Goal: Transaction & Acquisition: Purchase product/service

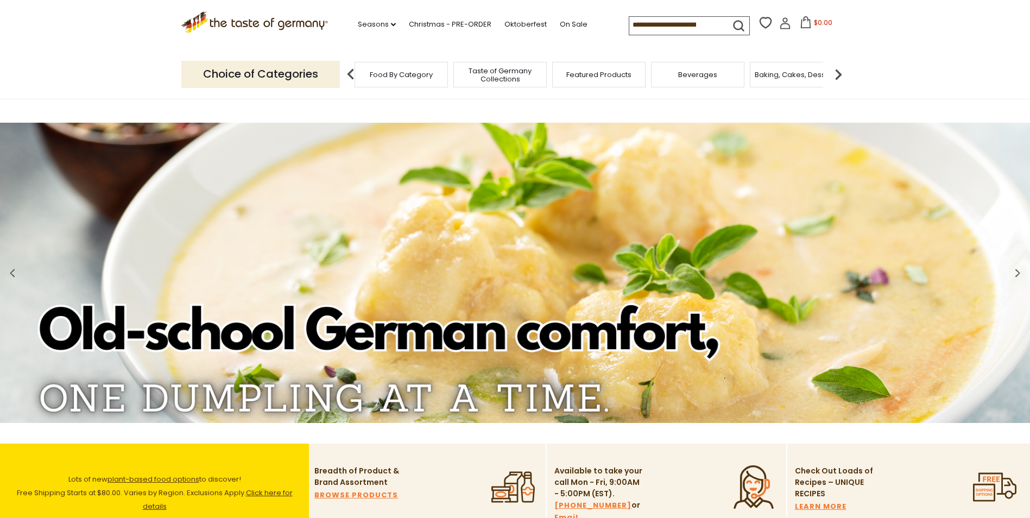
click at [423, 81] on div "Food By Category" at bounding box center [401, 75] width 93 height 26
click at [394, 71] on span "Food By Category" at bounding box center [401, 75] width 63 height 8
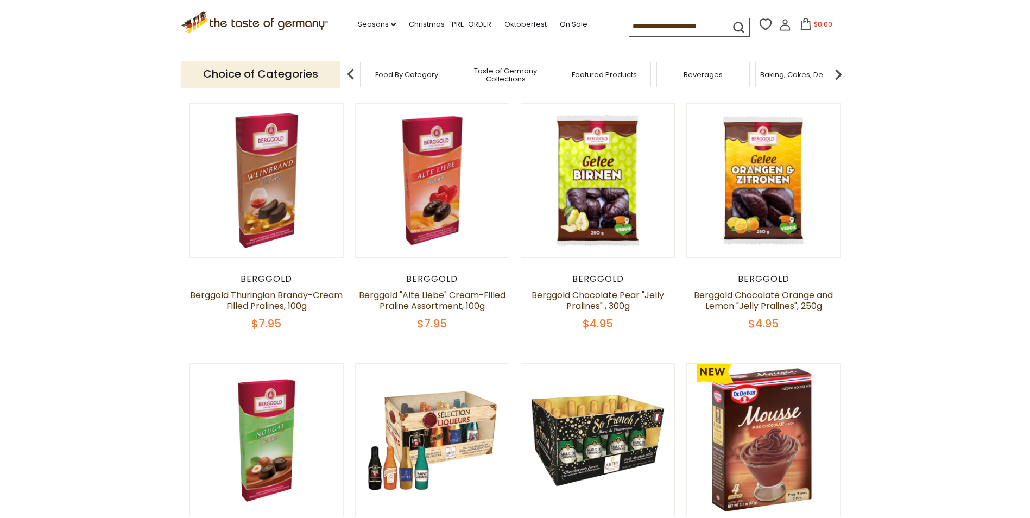
scroll to position [320, 0]
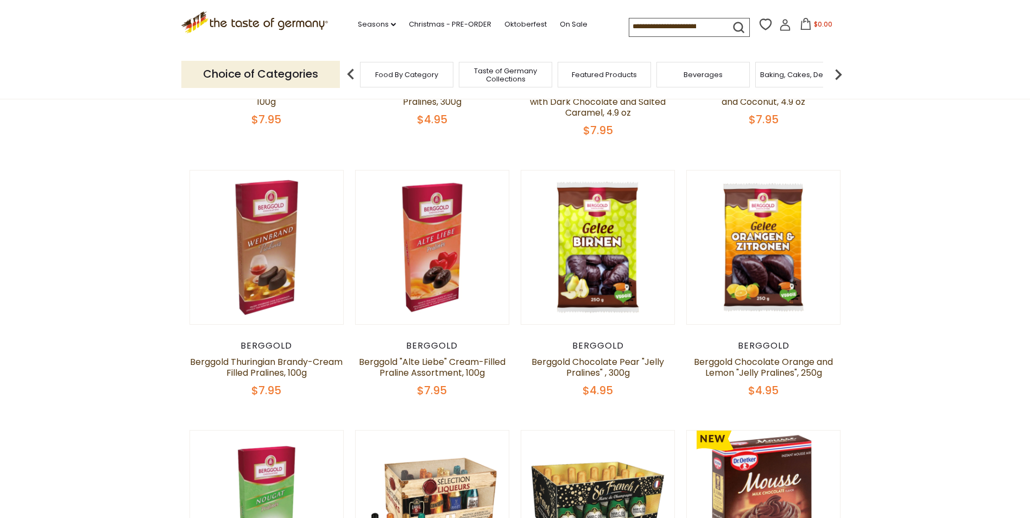
click at [278, 66] on p "Choice of Categories" at bounding box center [260, 74] width 159 height 27
click at [833, 79] on img at bounding box center [839, 75] width 22 height 22
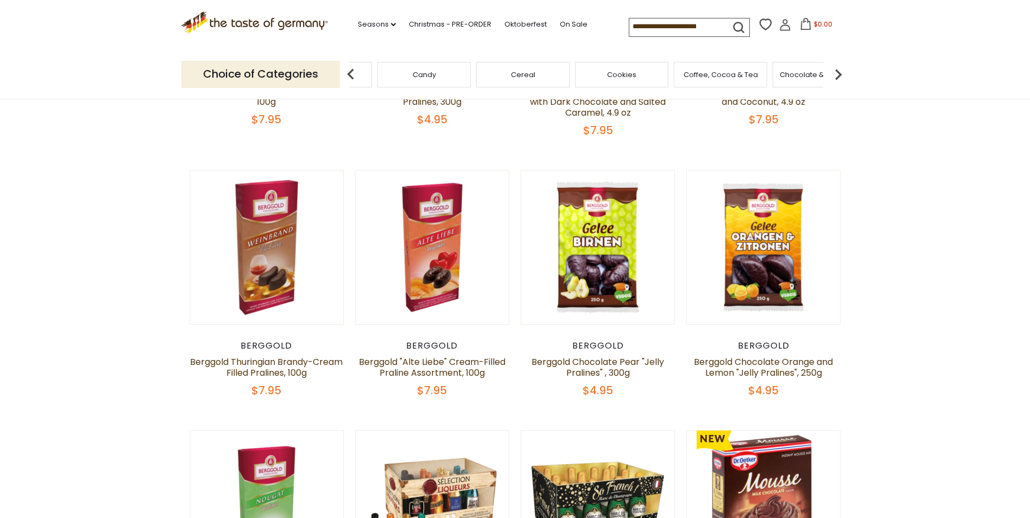
click at [833, 79] on img at bounding box center [839, 75] width 22 height 22
click at [422, 74] on span "Condiments, Seasonings" at bounding box center [441, 75] width 87 height 16
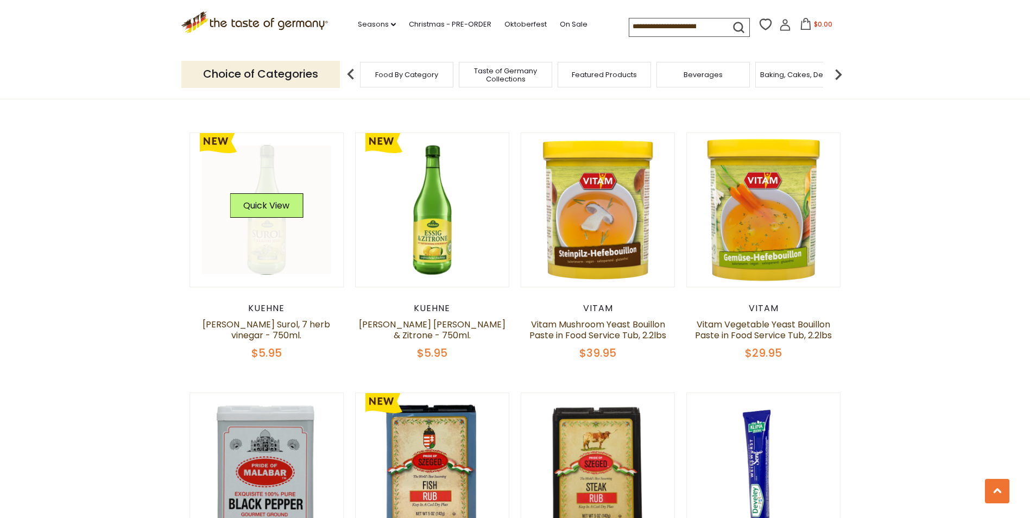
scroll to position [619, 0]
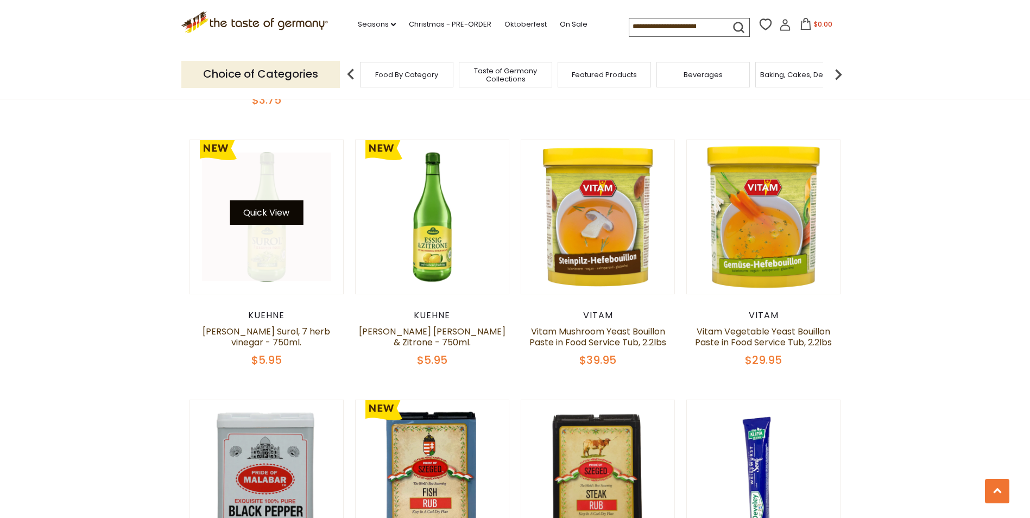
click at [270, 202] on button "Quick View" at bounding box center [266, 212] width 73 height 24
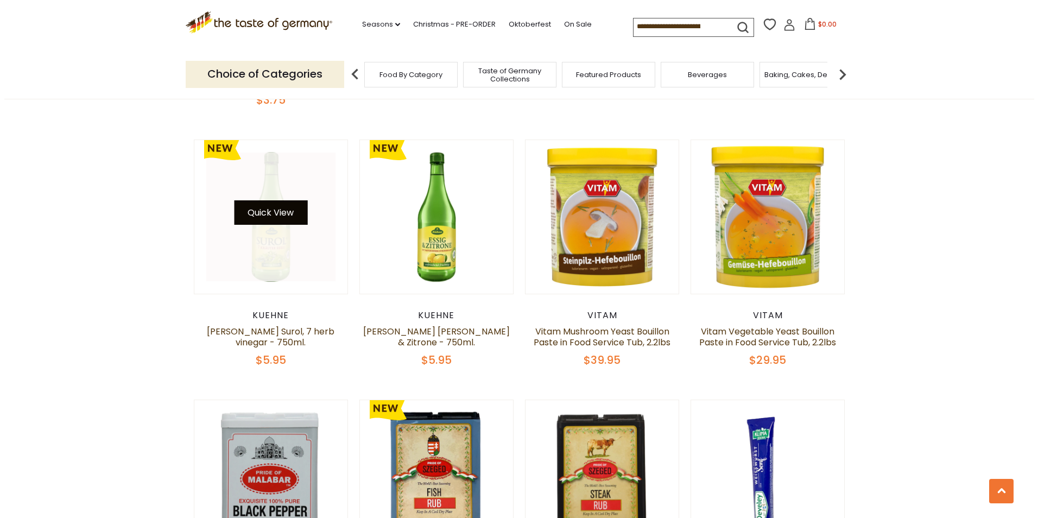
scroll to position [621, 0]
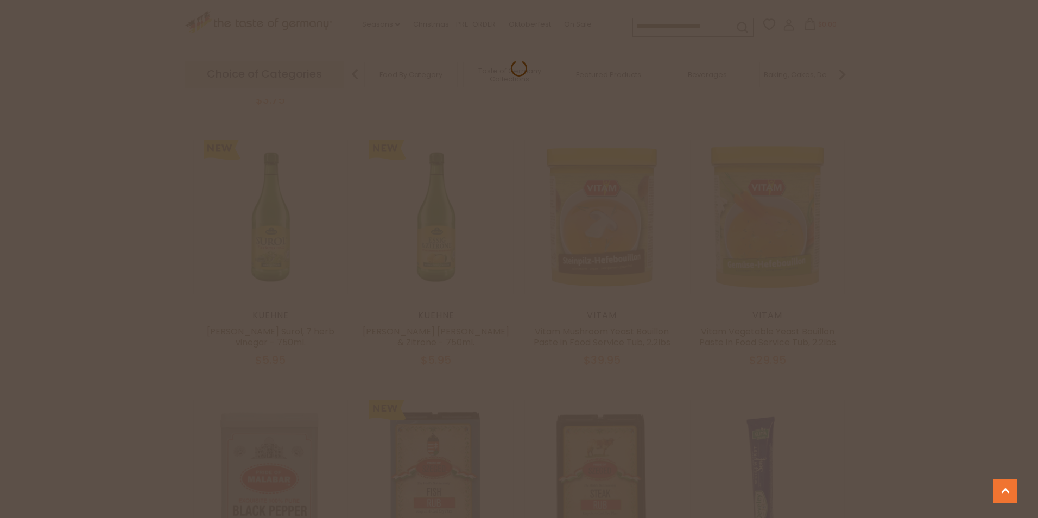
click at [995, 277] on div at bounding box center [519, 259] width 1038 height 518
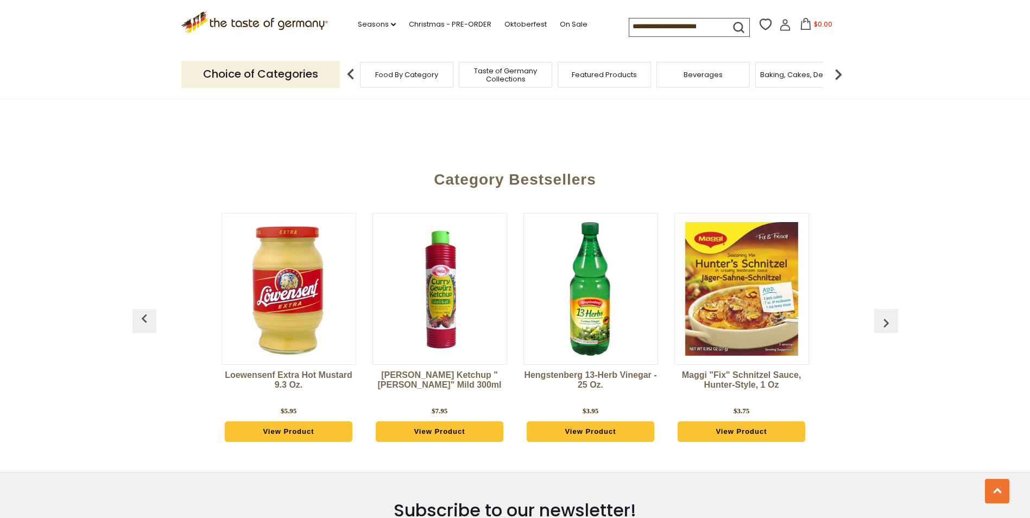
scroll to position [2882, 0]
click at [426, 421] on link "View Product" at bounding box center [440, 431] width 128 height 21
click at [446, 421] on link "View Product" at bounding box center [440, 431] width 128 height 21
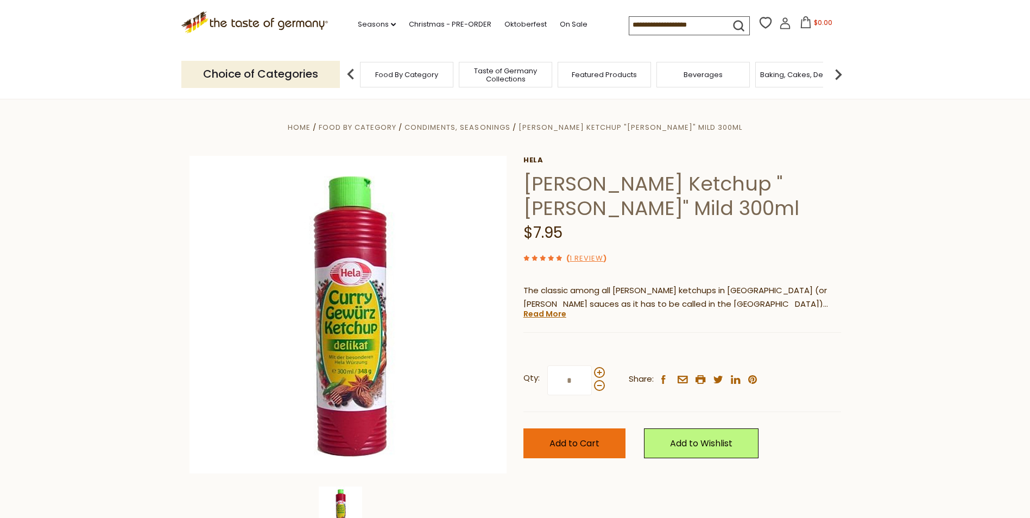
click at [572, 449] on span "Add to Cart" at bounding box center [575, 443] width 50 height 12
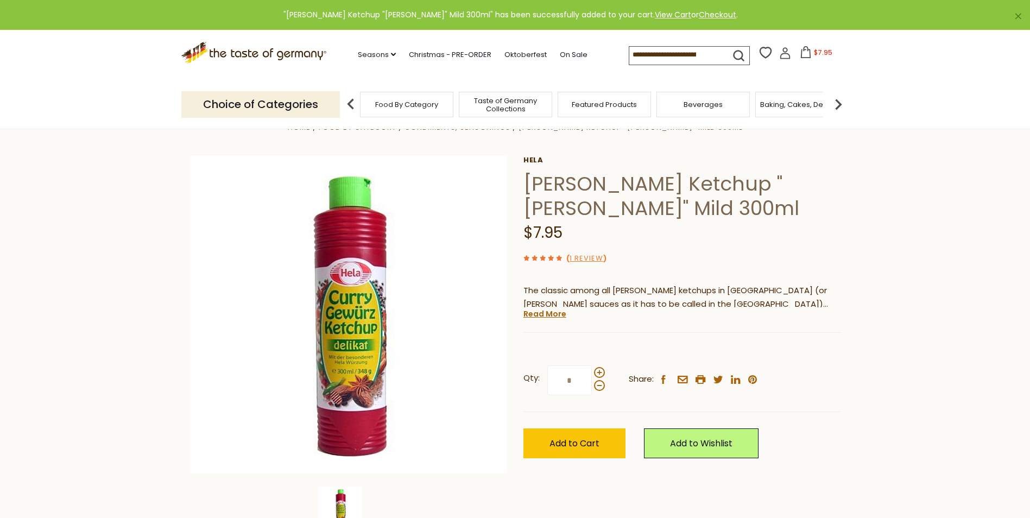
click at [644, 53] on input at bounding box center [675, 54] width 92 height 15
type input "*"
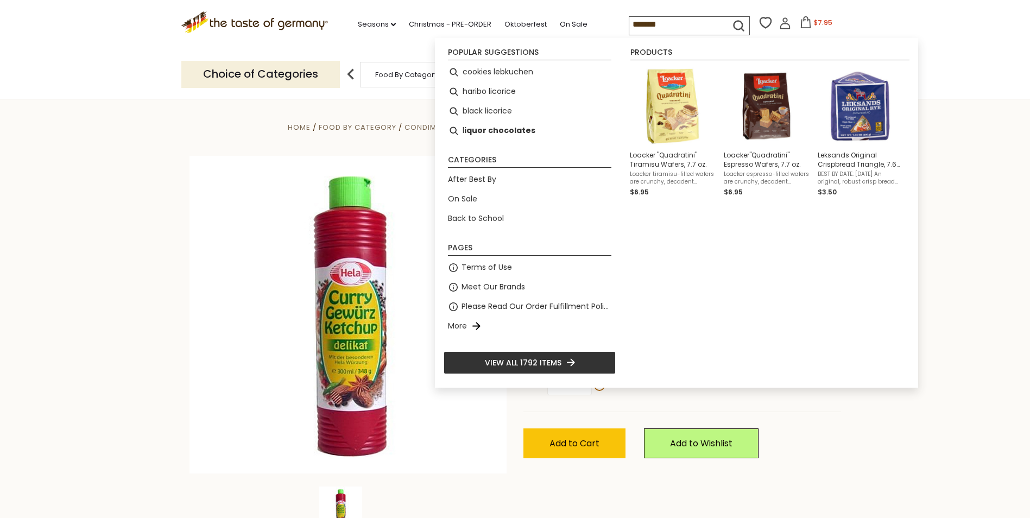
type input "********"
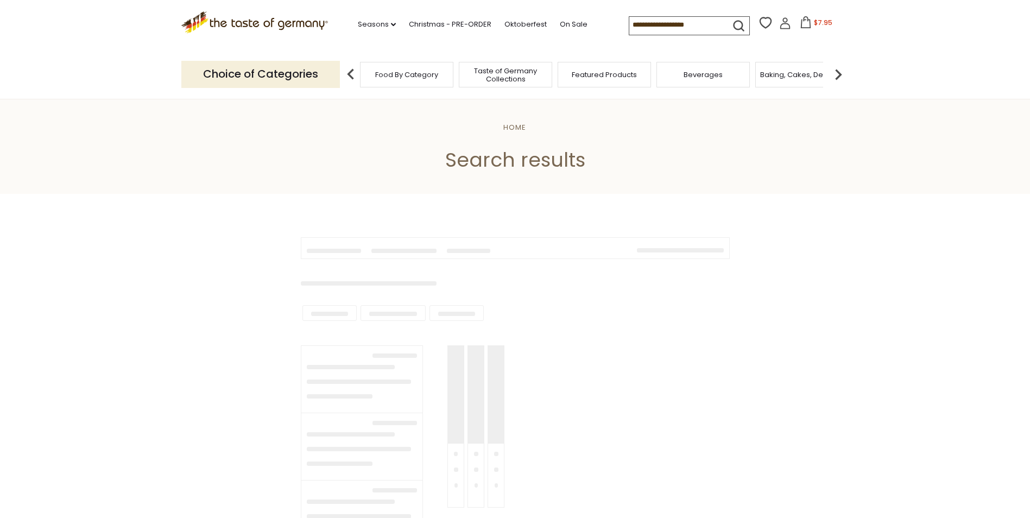
type input "********"
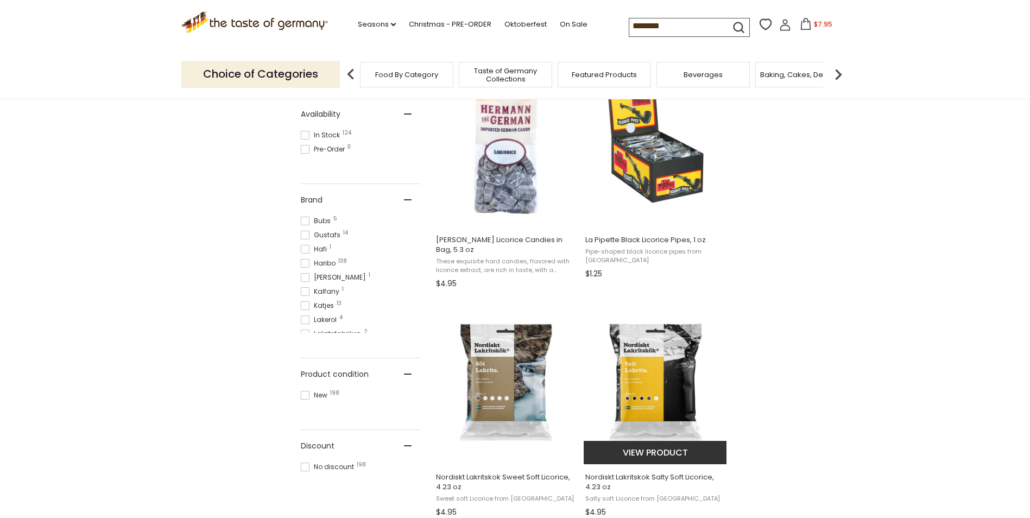
scroll to position [476, 0]
click at [689, 378] on img "Nordiskt Lakritskok Salty Soft Licorice, 4.23 oz" at bounding box center [656, 382] width 144 height 144
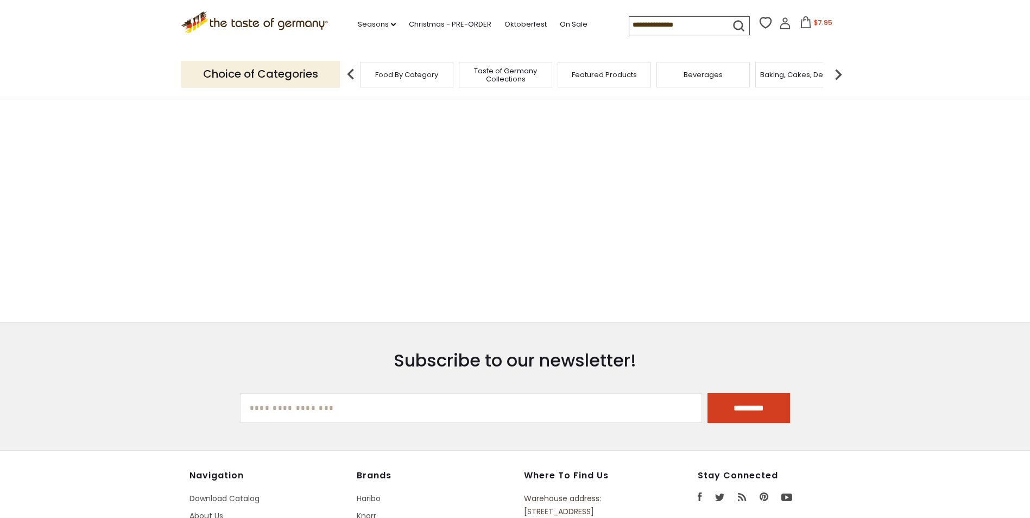
type input "********"
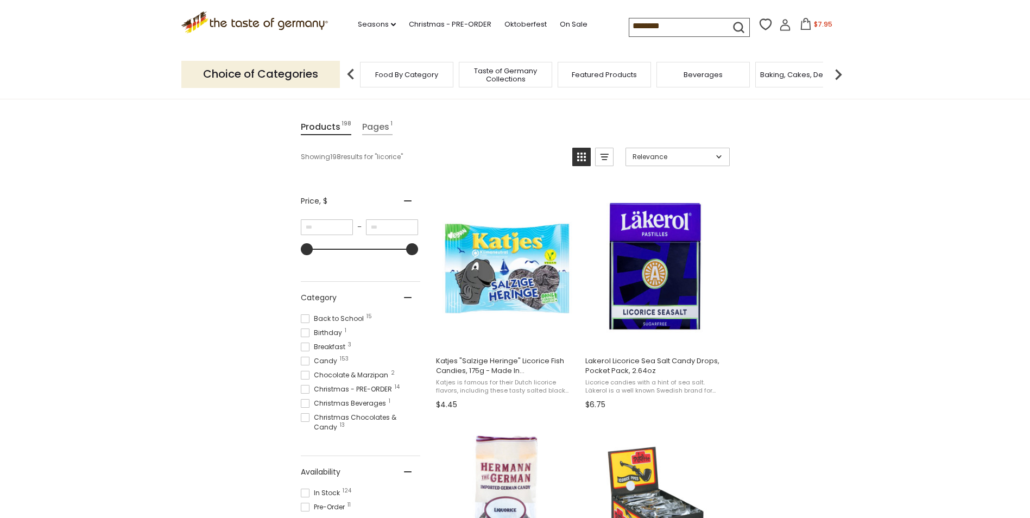
scroll to position [117, 0]
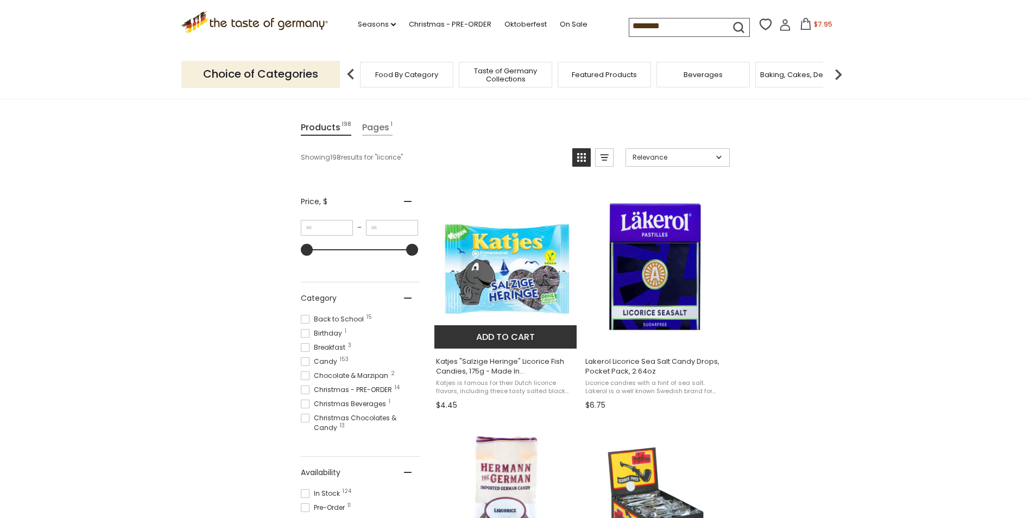
click at [526, 276] on img "Katjes" at bounding box center [506, 268] width 144 height 144
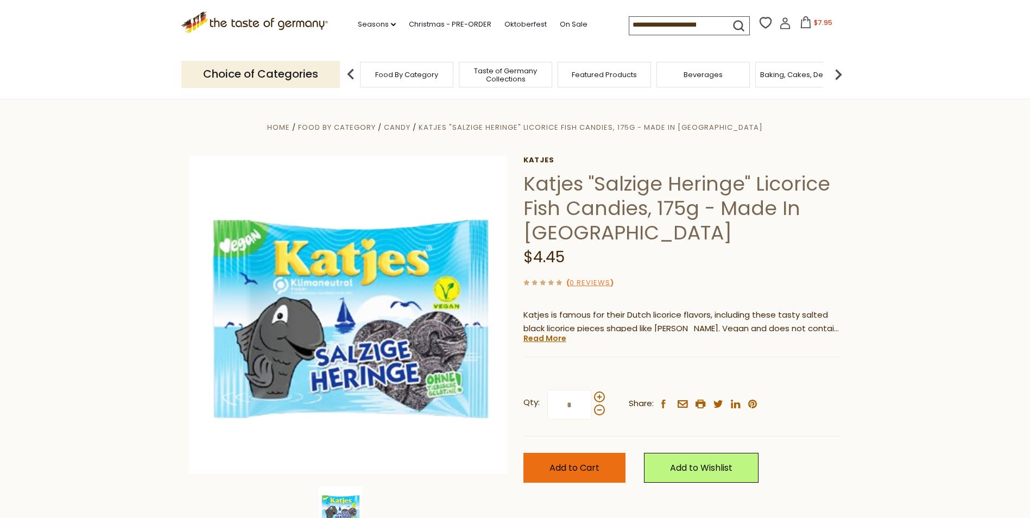
click at [584, 456] on button "Add to Cart" at bounding box center [575, 468] width 102 height 30
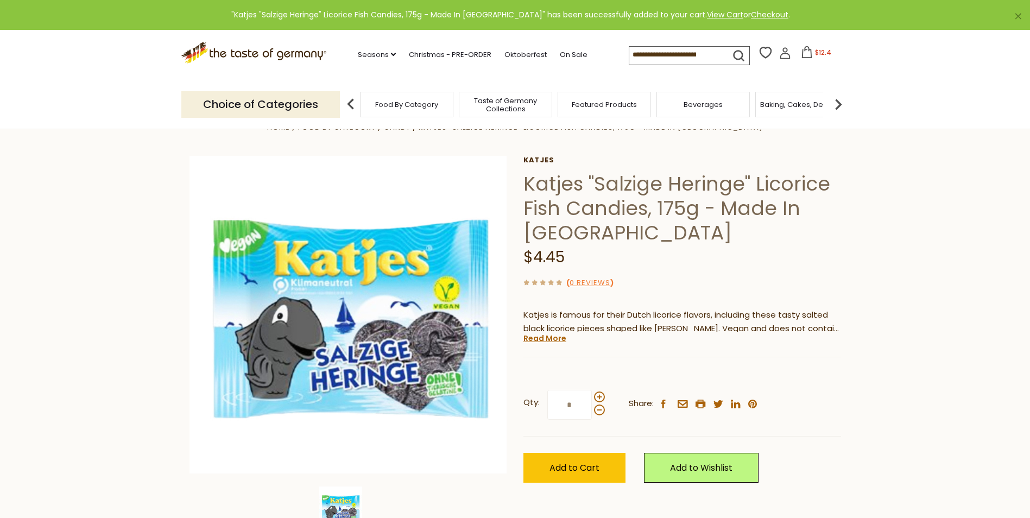
click at [680, 52] on input at bounding box center [675, 54] width 92 height 15
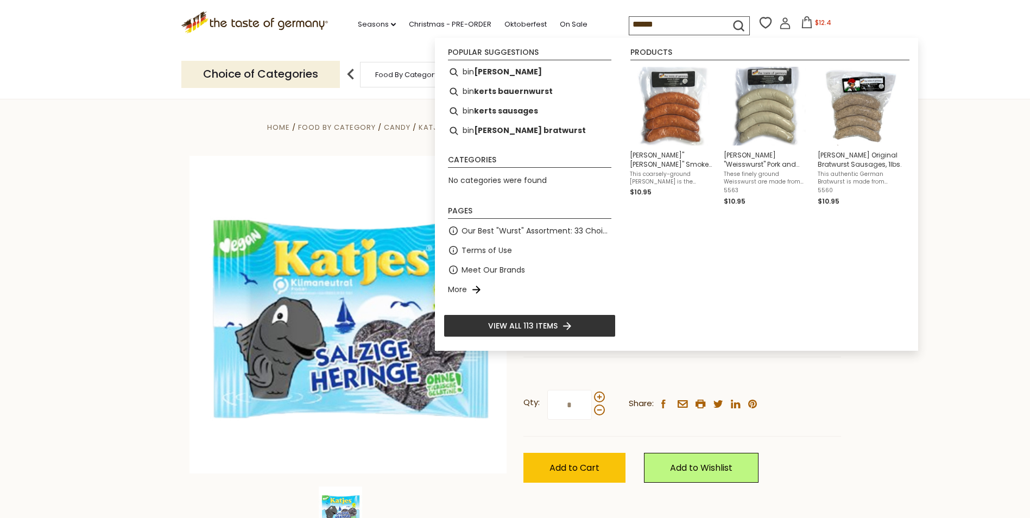
type input "*******"
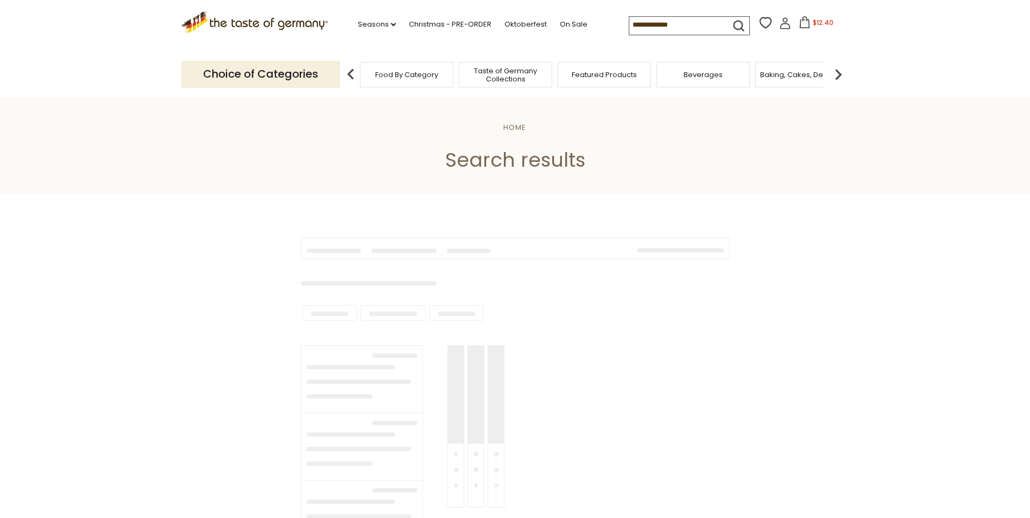
type input "*******"
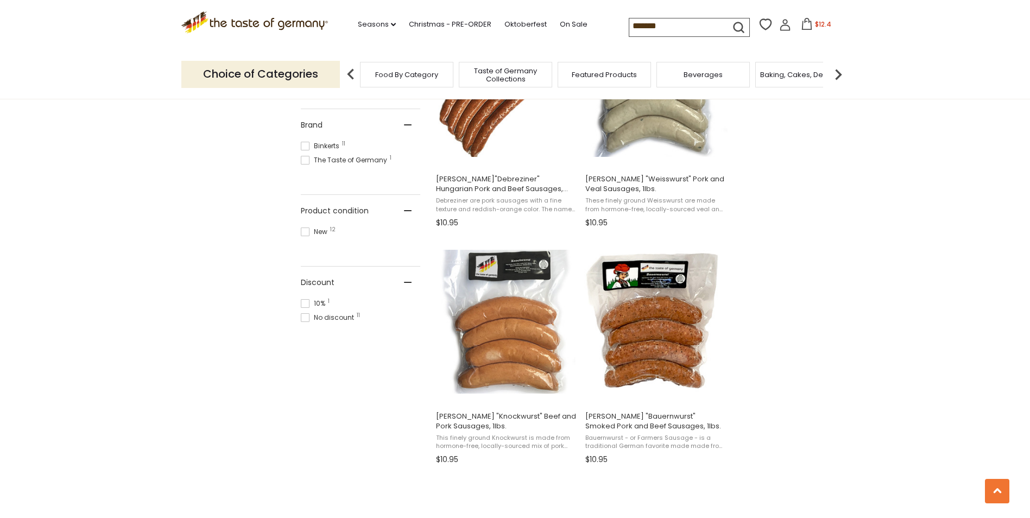
scroll to position [537, 0]
click at [655, 396] on button "Add to cart" at bounding box center [655, 391] width 143 height 23
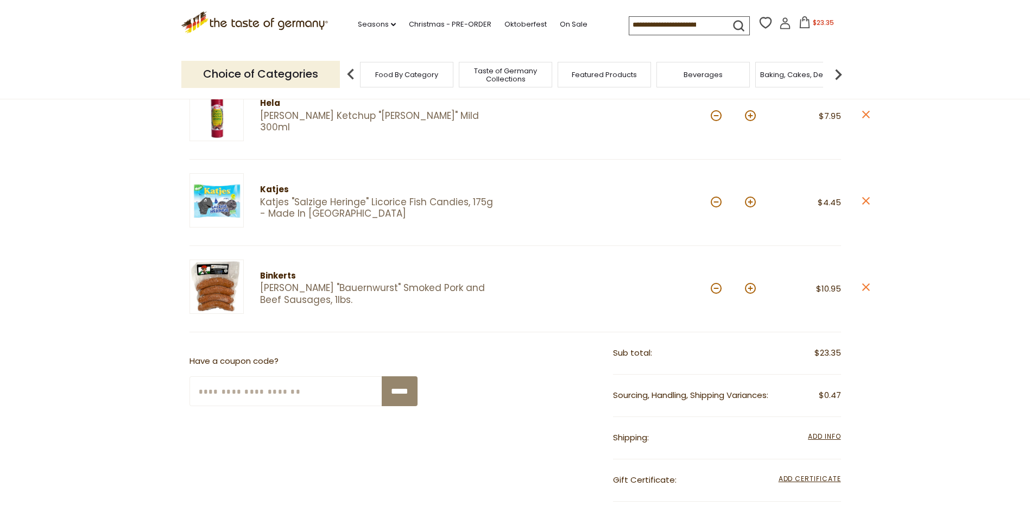
scroll to position [163, 0]
click at [754, 286] on button at bounding box center [750, 287] width 11 height 11
type input "*"
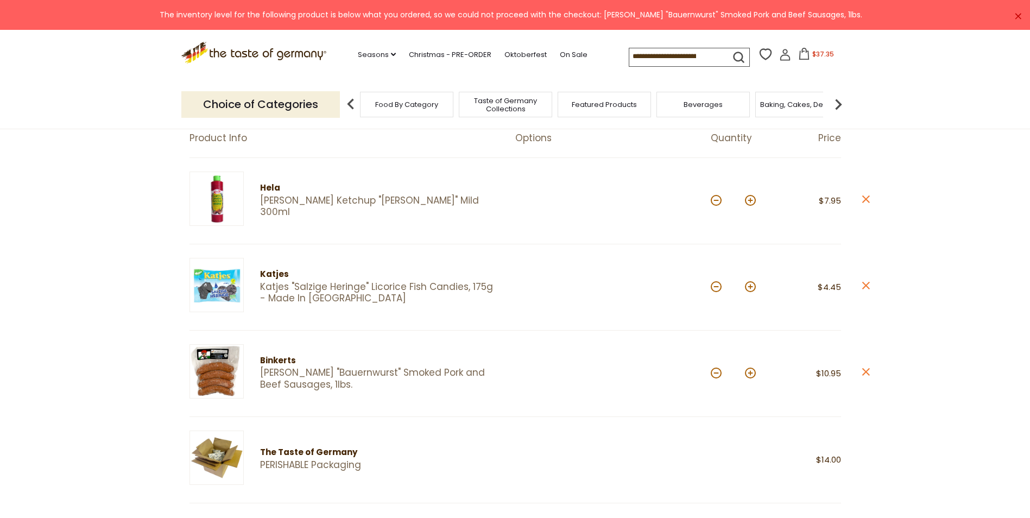
scroll to position [77, 0]
